Goal: Task Accomplishment & Management: Manage account settings

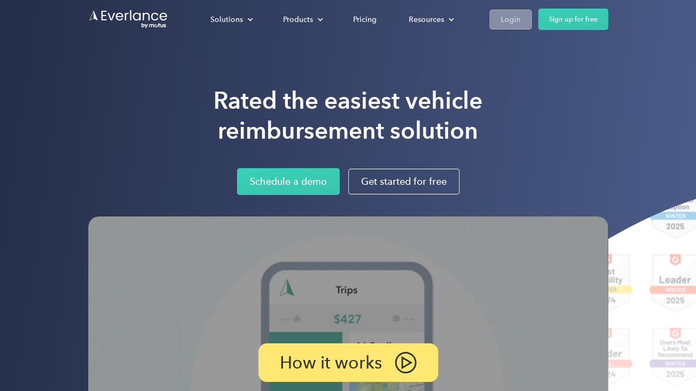
click at [521, 21] on link "Login" at bounding box center [511, 20] width 42 height 20
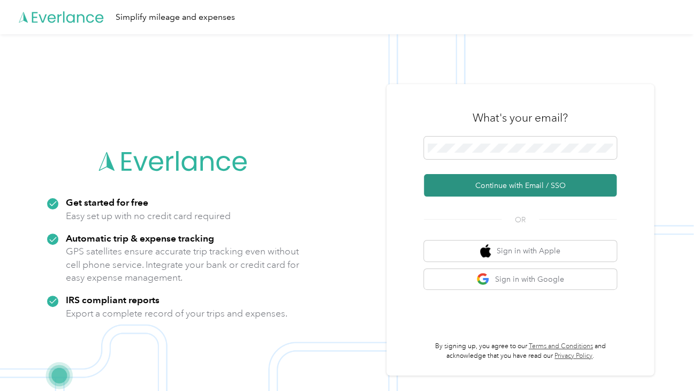
click at [514, 189] on button "Continue with Email / SSO" at bounding box center [520, 185] width 193 height 22
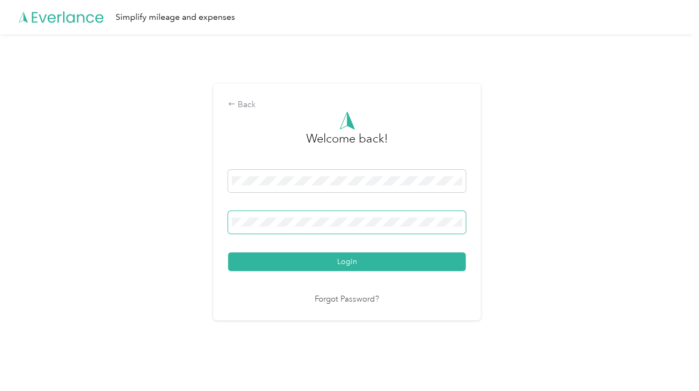
click at [386, 214] on span at bounding box center [347, 222] width 238 height 22
click at [228, 252] on button "Login" at bounding box center [347, 261] width 238 height 19
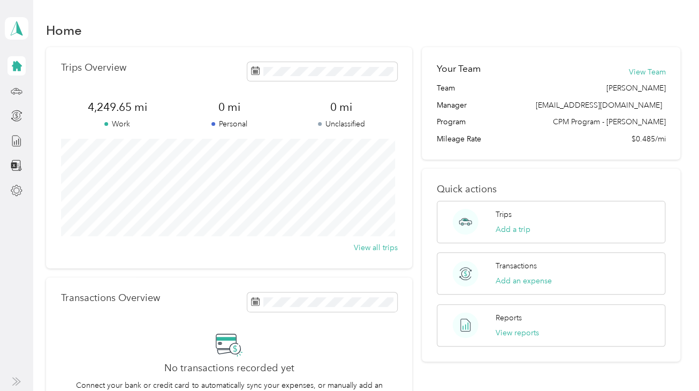
click at [17, 62] on icon at bounding box center [17, 66] width 10 height 10
click at [17, 63] on icon at bounding box center [17, 66] width 10 height 10
click at [19, 91] on icon at bounding box center [17, 91] width 12 height 12
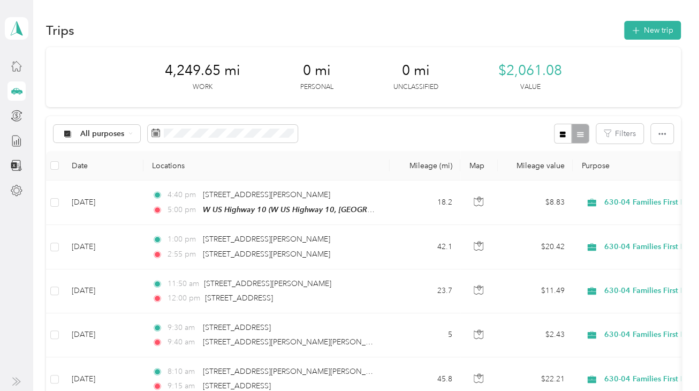
click at [439, 138] on div "All purposes Filters" at bounding box center [363, 133] width 634 height 35
click at [629, 30] on icon "button" at bounding box center [635, 31] width 12 height 12
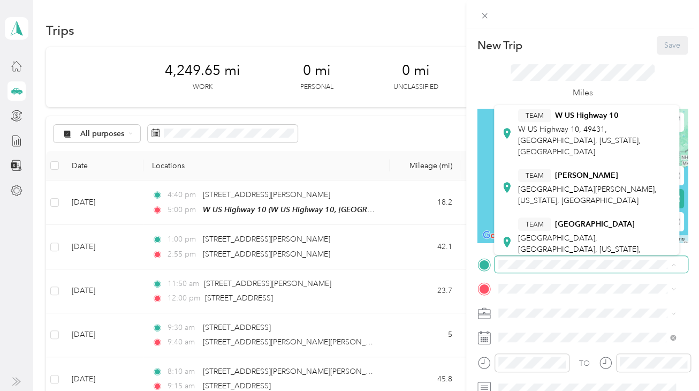
scroll to position [214, 0]
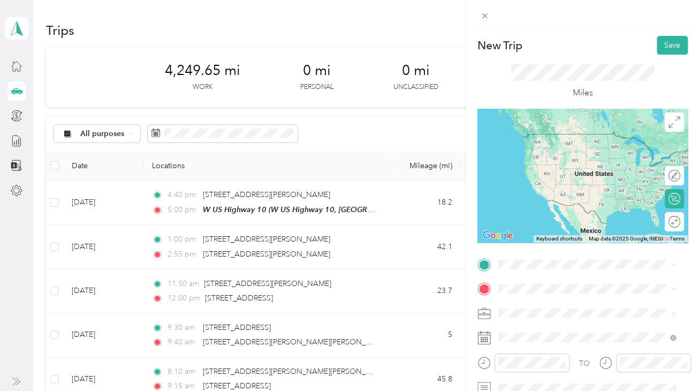
click at [583, 142] on span "5552 South Brye Road Ludington, Michigan 49431, United States" at bounding box center [595, 135] width 154 height 19
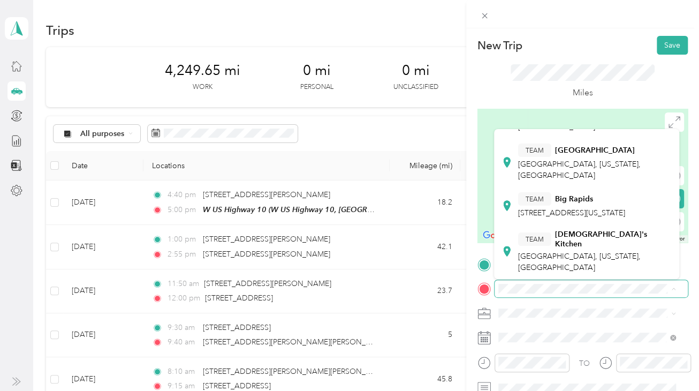
scroll to position [0, 0]
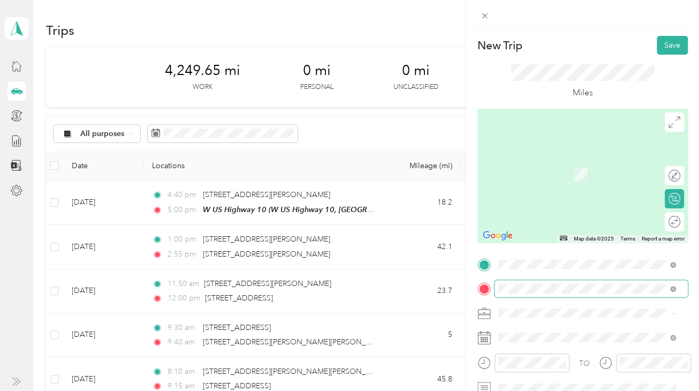
click at [497, 289] on span at bounding box center [591, 288] width 193 height 17
click at [499, 289] on span at bounding box center [591, 288] width 193 height 17
click at [571, 205] on span "9331 Roosevelt Road Holton, Michigan 49425, United States" at bounding box center [595, 204] width 154 height 19
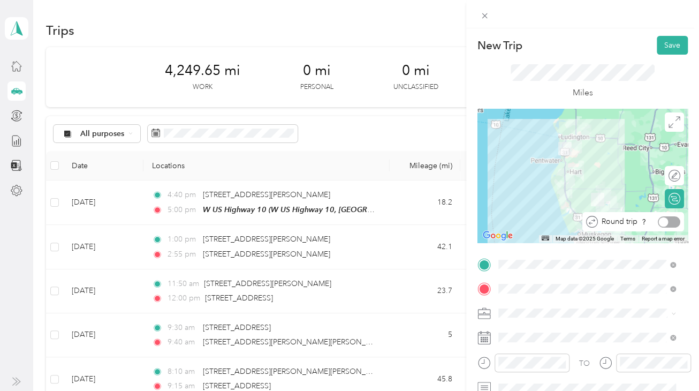
click at [664, 222] on div at bounding box center [669, 221] width 22 height 11
click at [670, 221] on div at bounding box center [675, 222] width 10 height 10
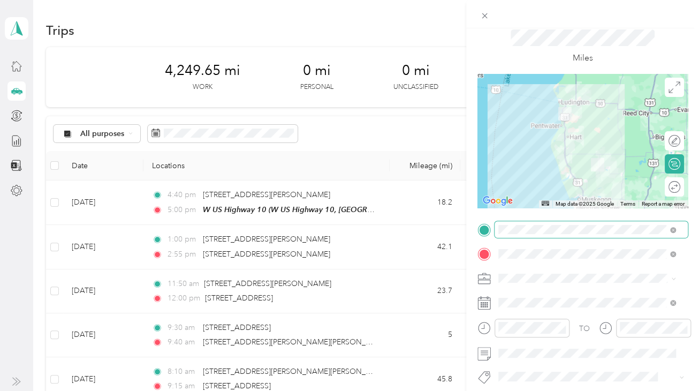
scroll to position [107, 0]
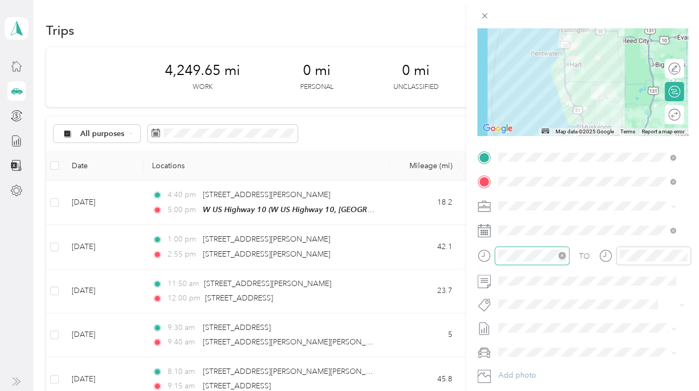
click at [560, 255] on icon "close-circle" at bounding box center [561, 255] width 7 height 7
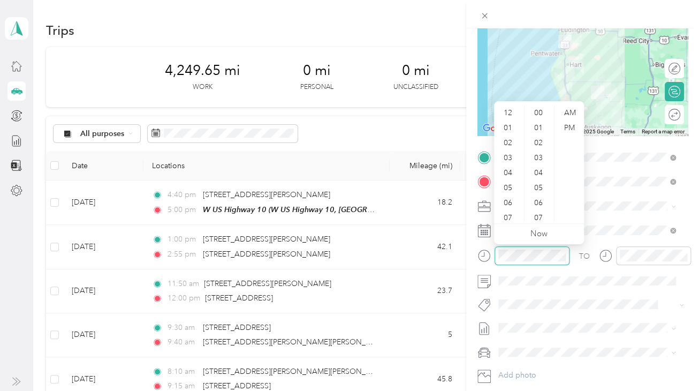
scroll to position [784, 0]
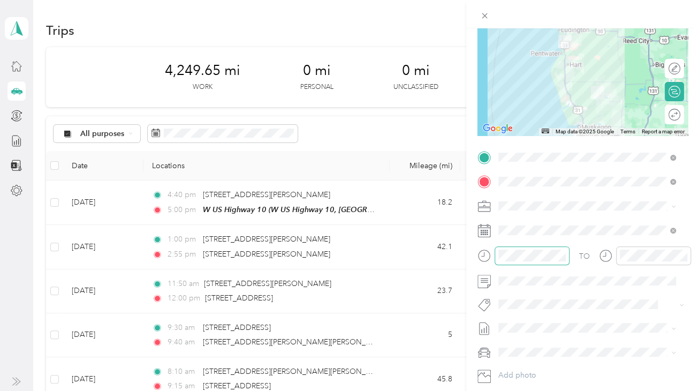
click at [662, 220] on div "TO Add photo" at bounding box center [582, 278] width 210 height 259
drag, startPoint x: 678, startPoint y: 181, endPoint x: 671, endPoint y: 181, distance: 6.4
click at [677, 181] on span at bounding box center [591, 181] width 193 height 17
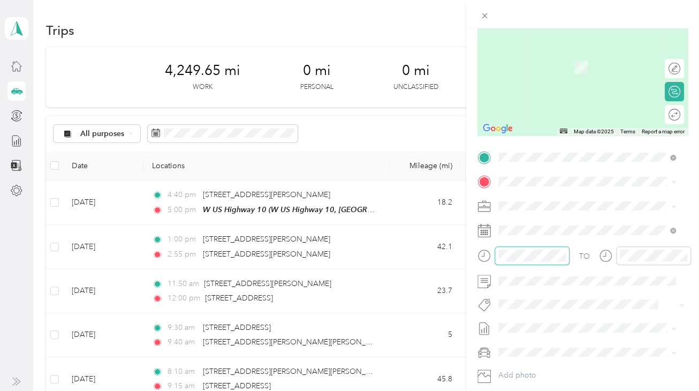
click at [567, 221] on span "3900 US Route 10 Ludington, Michigan 49431, United States" at bounding box center [571, 216] width 107 height 10
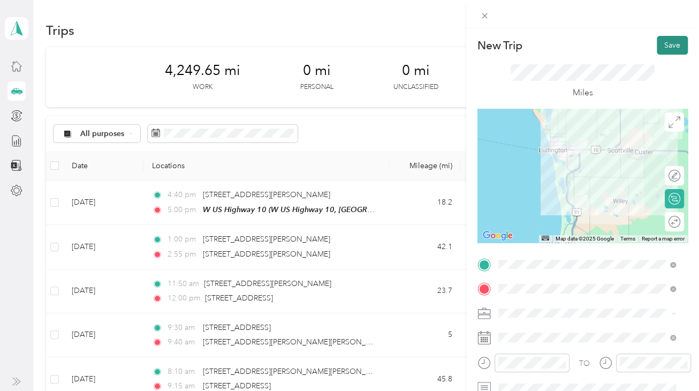
scroll to position [0, 0]
click at [671, 39] on button "Save" at bounding box center [672, 45] width 31 height 19
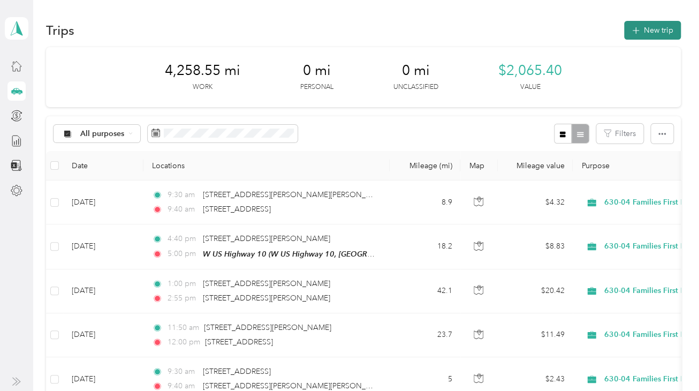
click at [635, 27] on icon "button" at bounding box center [635, 31] width 12 height 12
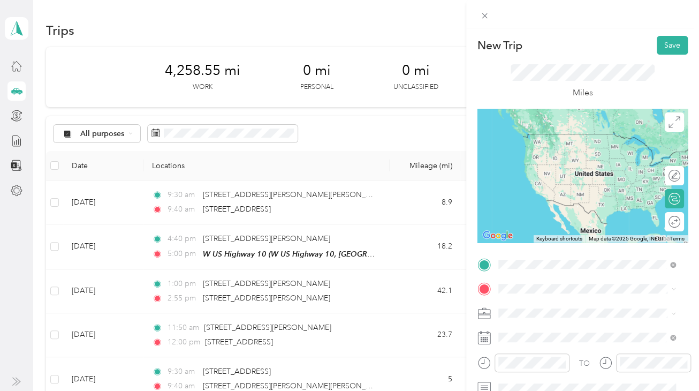
click at [474, 253] on form "New Trip Save This trip cannot be edited because it is either under review, app…" at bounding box center [582, 275] width 233 height 478
click at [546, 302] on span "3900 US Route 10 Ludington, Michigan 49431, United States" at bounding box center [571, 303] width 107 height 10
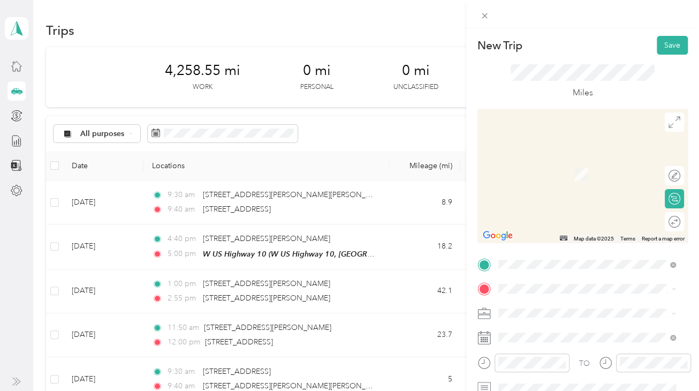
click at [618, 94] on div "Miles" at bounding box center [583, 81] width 145 height 35
click at [579, 155] on span "9331 Roosevelt Road Holton, Michigan 49425, United States" at bounding box center [595, 162] width 154 height 19
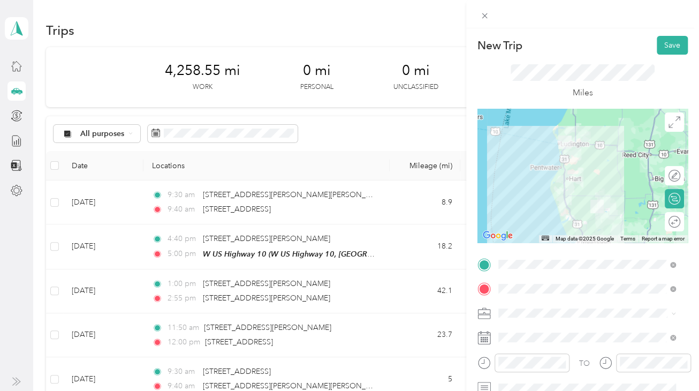
scroll to position [54, 0]
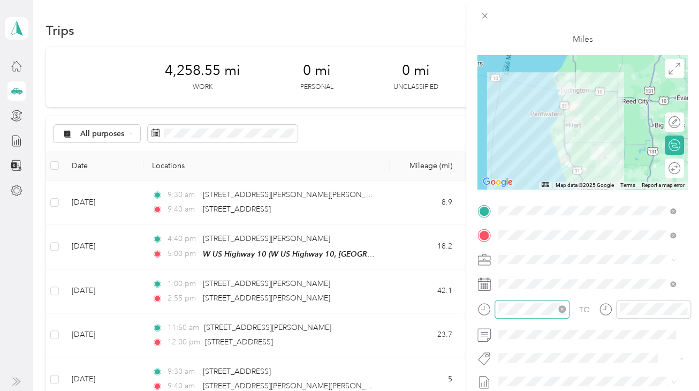
click at [561, 308] on icon "close-circle" at bounding box center [561, 308] width 7 height 7
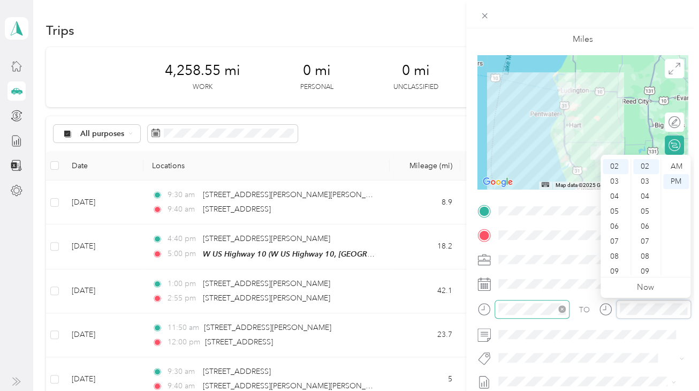
scroll to position [784, 0]
click at [684, 163] on div "AM" at bounding box center [676, 166] width 26 height 15
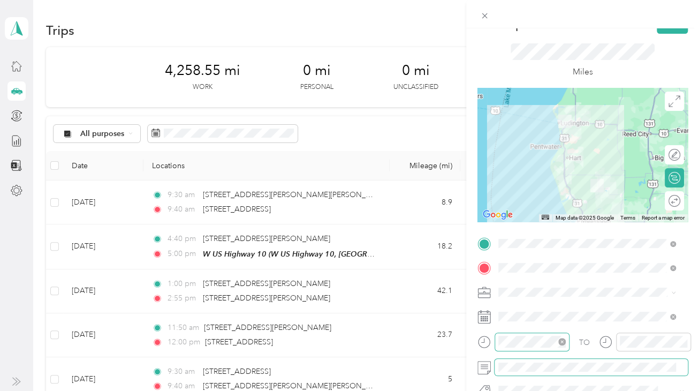
scroll to position [0, 0]
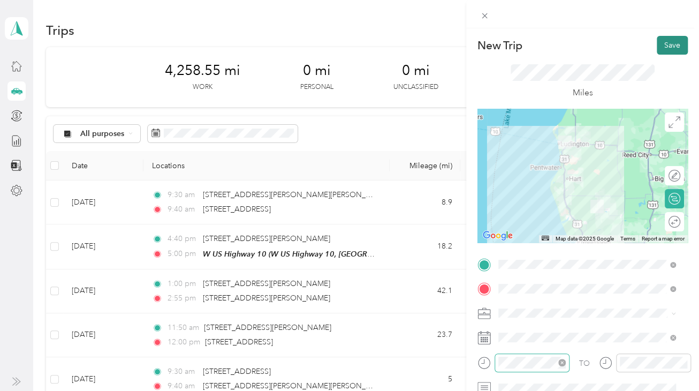
click at [660, 45] on button "Save" at bounding box center [672, 45] width 31 height 19
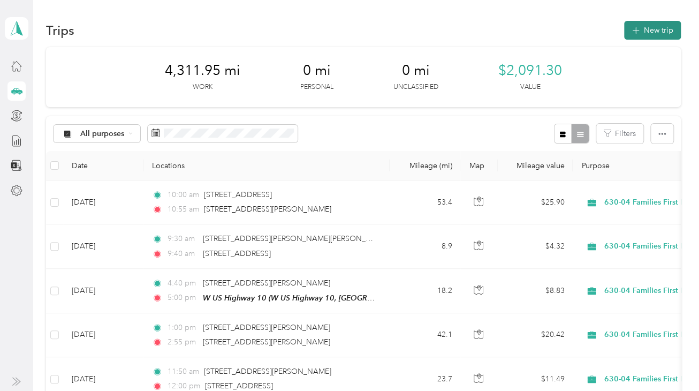
click at [657, 33] on button "New trip" at bounding box center [652, 30] width 57 height 19
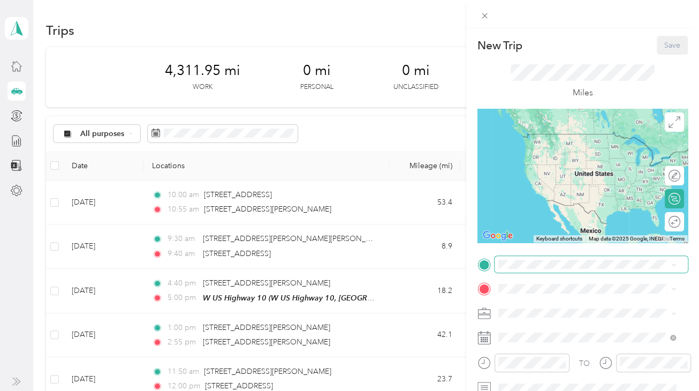
click at [563, 269] on span at bounding box center [591, 264] width 193 height 17
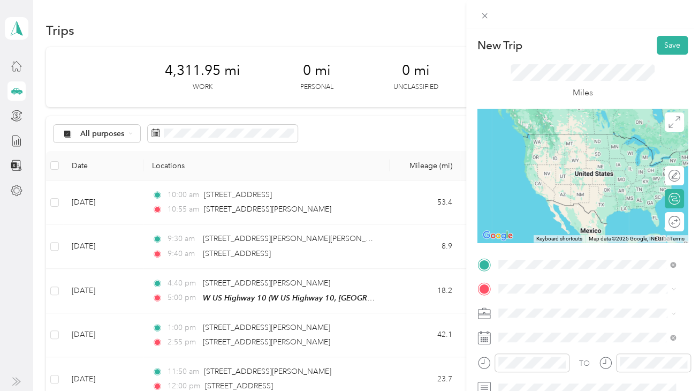
click at [606, 140] on span "9331 Roosevelt Road Holton, Michigan 49425, United States" at bounding box center [595, 138] width 154 height 19
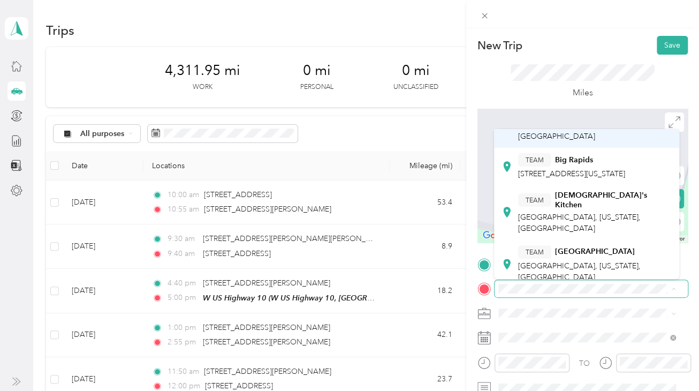
scroll to position [214, 0]
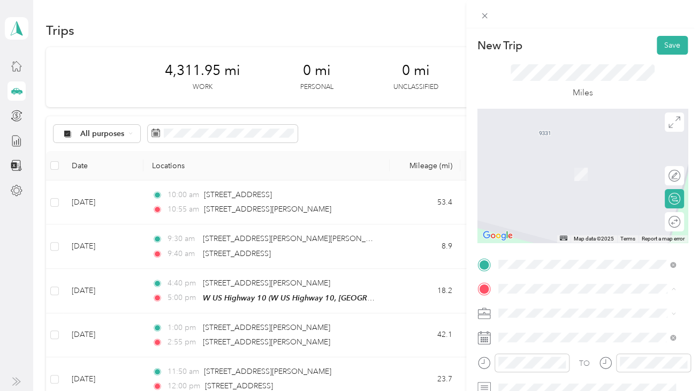
click at [589, 208] on span "W US Highway 10, 49431, Ludington, Michigan, United States" at bounding box center [579, 219] width 123 height 32
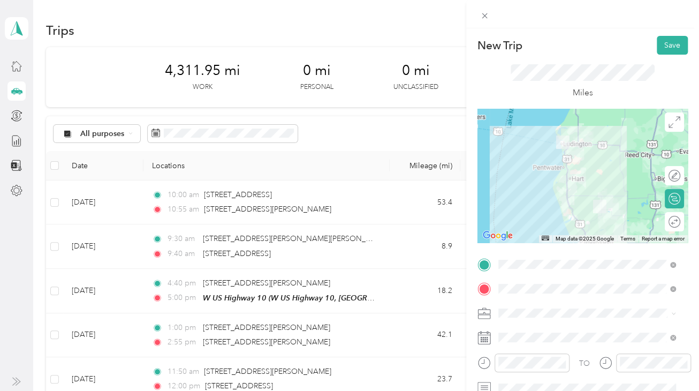
scroll to position [54, 0]
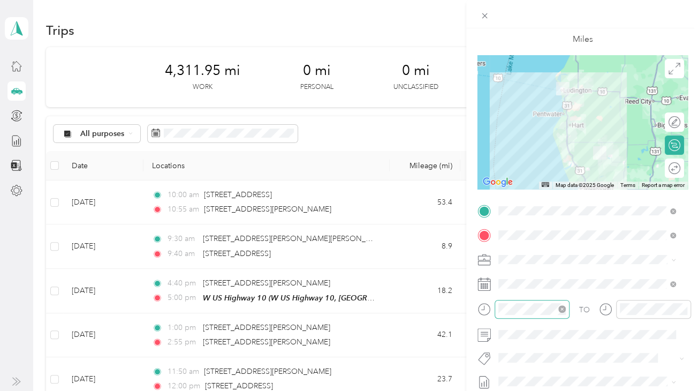
click at [562, 310] on icon "close-circle" at bounding box center [561, 308] width 7 height 7
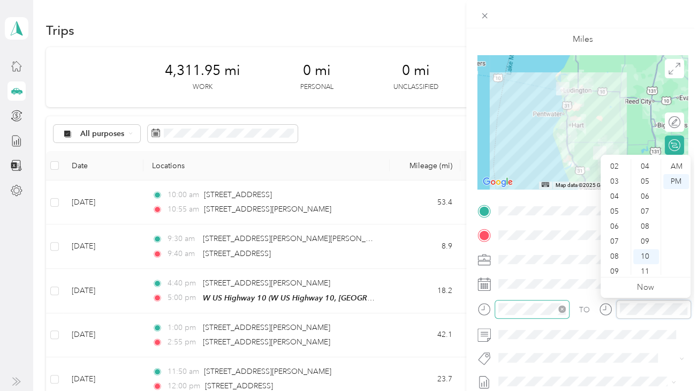
scroll to position [150, 0]
click at [679, 180] on div "PM" at bounding box center [676, 181] width 26 height 15
click at [579, 296] on div "TO Add photo" at bounding box center [582, 331] width 210 height 259
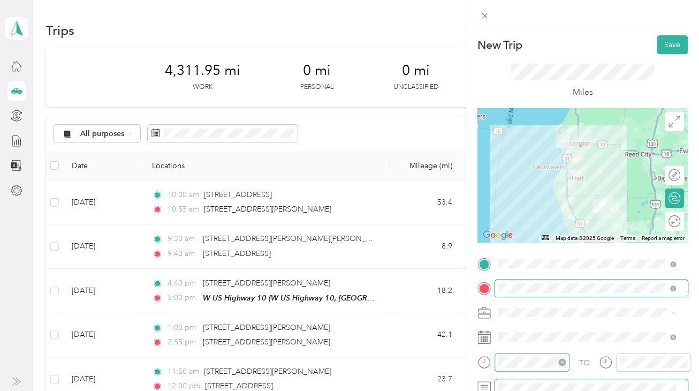
scroll to position [0, 0]
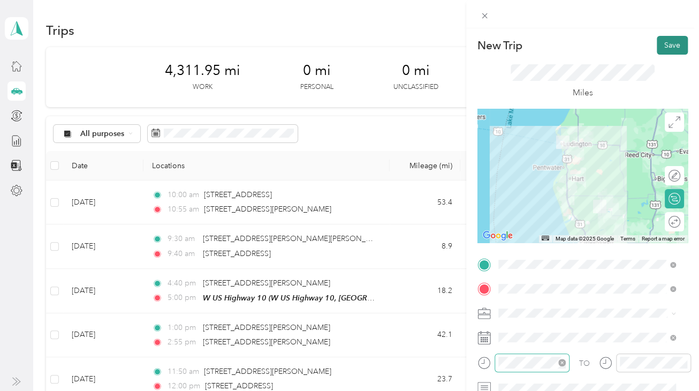
click at [661, 44] on button "Save" at bounding box center [672, 45] width 31 height 19
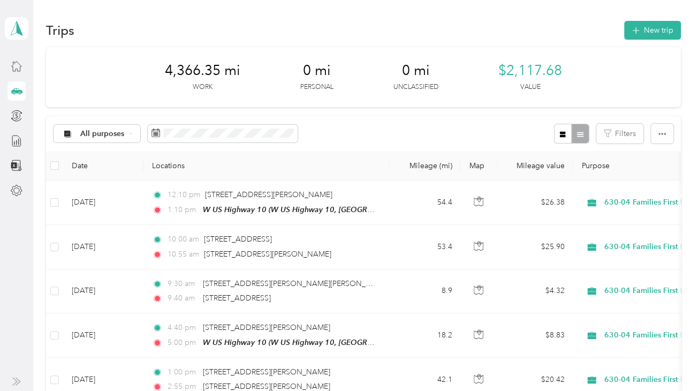
click at [378, 121] on div "All purposes Filters" at bounding box center [363, 133] width 634 height 35
click at [263, 50] on div "4,366.35 mi Work 0 mi Personal 0 mi Unclassified $2,117.68 Value" at bounding box center [363, 77] width 634 height 60
